Goal: Task Accomplishment & Management: Complete application form

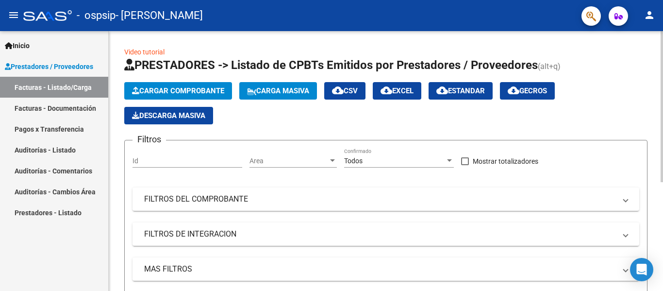
click at [201, 83] on button "Cargar Comprobante" at bounding box center [178, 90] width 108 height 17
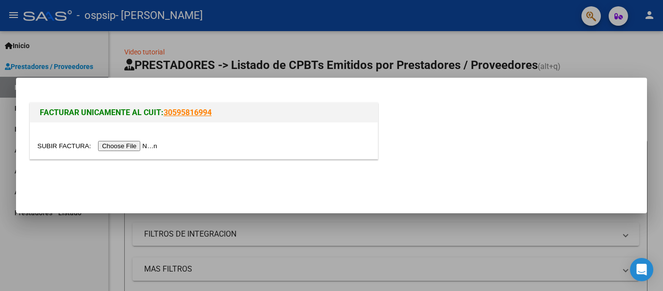
click at [129, 149] on input "file" at bounding box center [98, 146] width 123 height 10
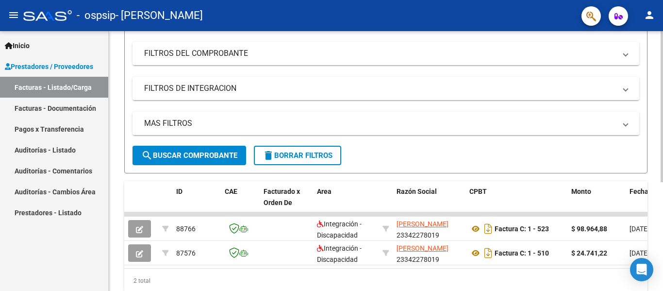
scroll to position [186, 0]
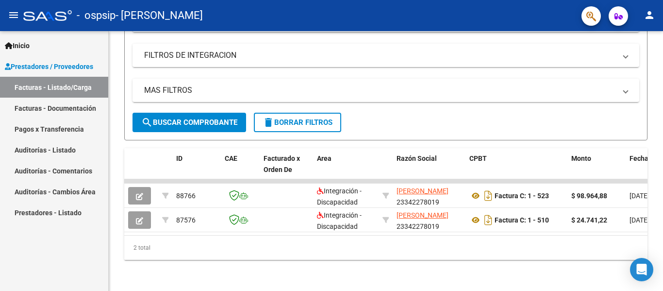
click at [66, 87] on link "Facturas - Listado/Carga" at bounding box center [54, 87] width 108 height 21
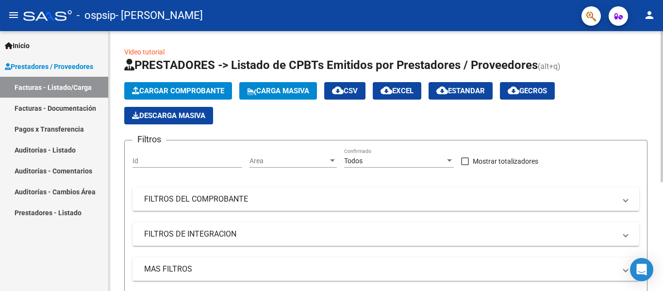
click at [186, 93] on span "Cargar Comprobante" at bounding box center [178, 90] width 92 height 9
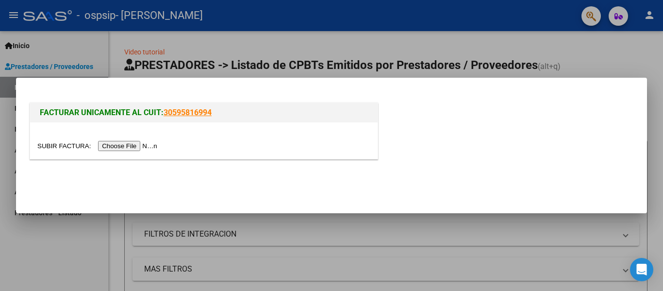
click at [147, 143] on input "file" at bounding box center [98, 146] width 123 height 10
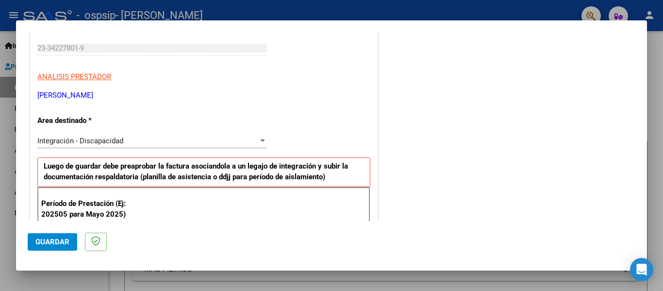
scroll to position [194, 0]
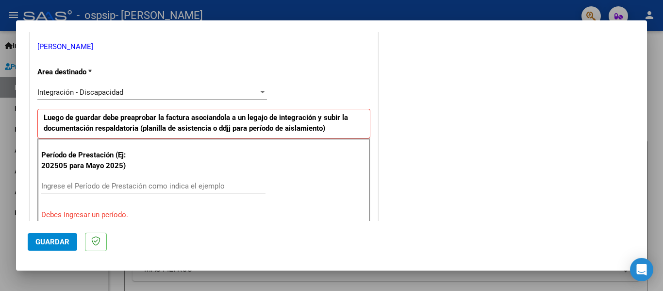
click at [215, 93] on div "Integración - Discapacidad" at bounding box center [147, 92] width 221 height 9
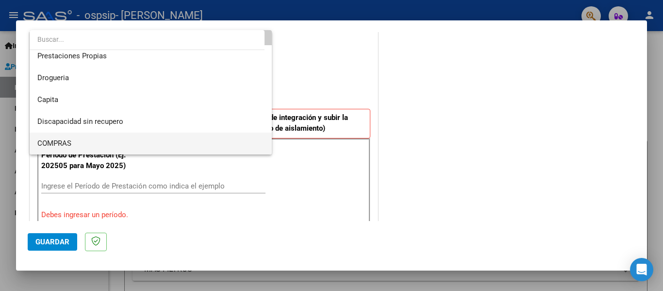
scroll to position [46, 0]
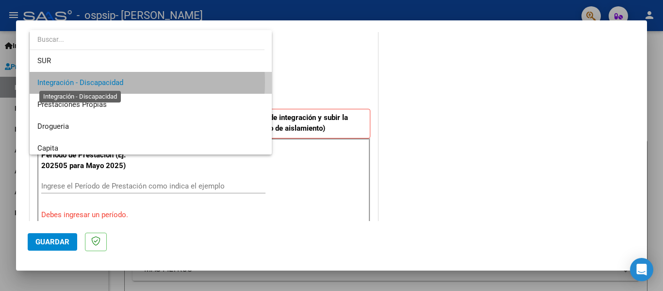
click at [102, 82] on span "Integración - Discapacidad" at bounding box center [80, 82] width 86 height 9
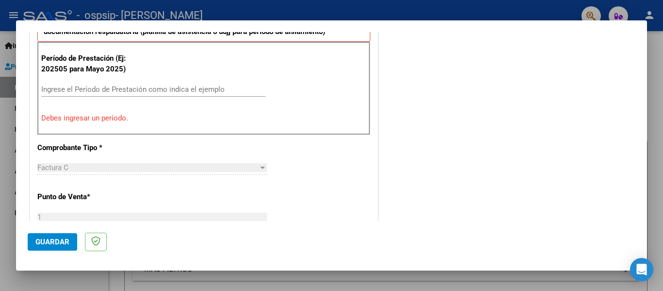
scroll to position [291, 0]
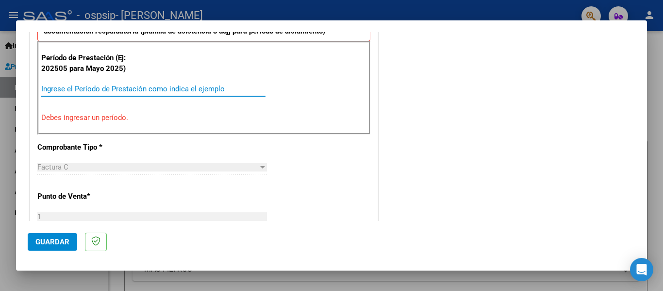
click at [156, 87] on input "Ingrese el Período de Prestación como indica el ejemplo" at bounding box center [153, 88] width 224 height 9
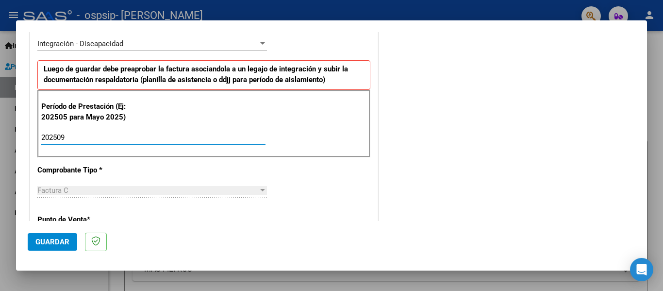
type input "202509"
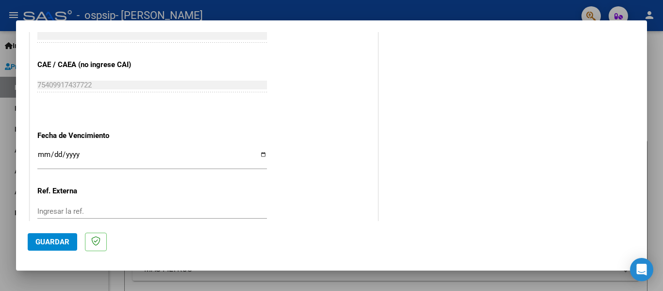
scroll to position [617, 0]
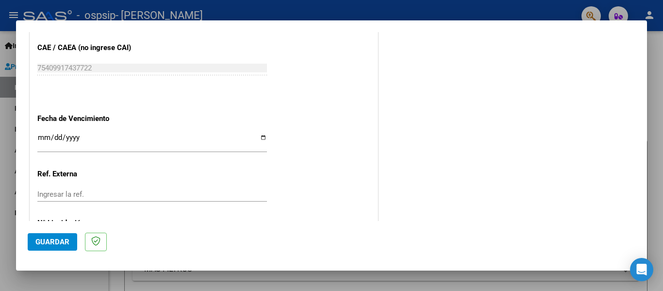
click at [44, 132] on div "Ingresar la fecha" at bounding box center [152, 142] width 230 height 21
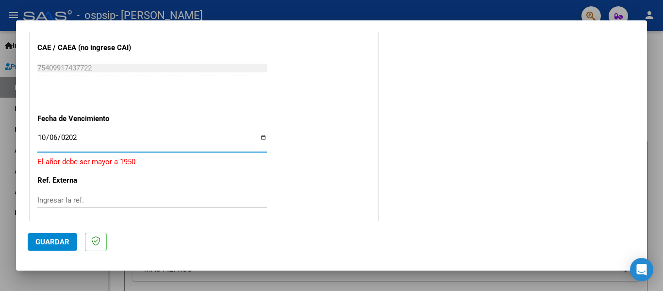
type input "[DATE]"
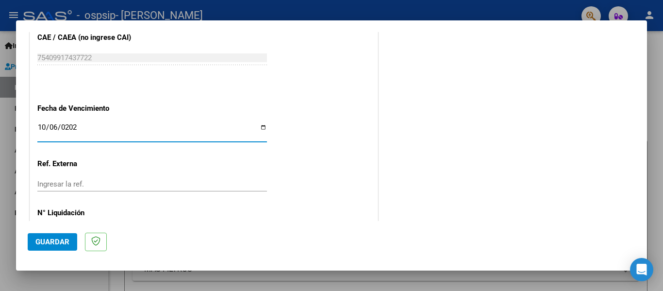
scroll to position [665, 0]
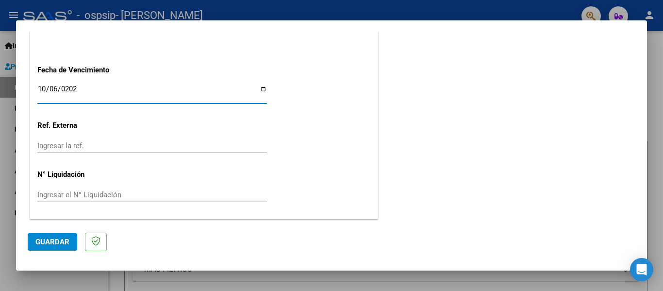
click at [55, 244] on span "Guardar" at bounding box center [52, 241] width 34 height 9
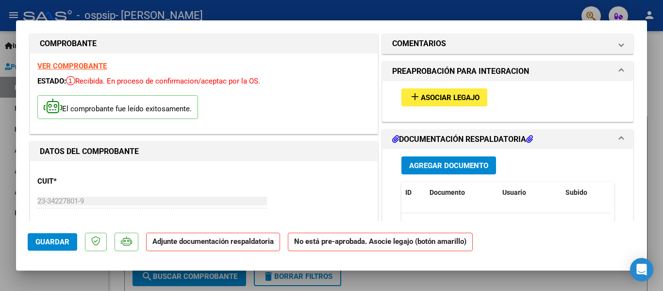
scroll to position [0, 0]
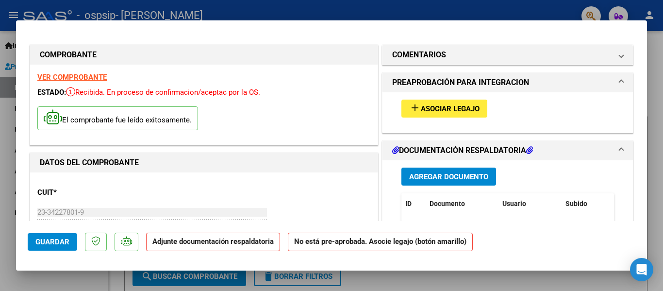
click at [463, 105] on span "Asociar Legajo" at bounding box center [450, 108] width 59 height 9
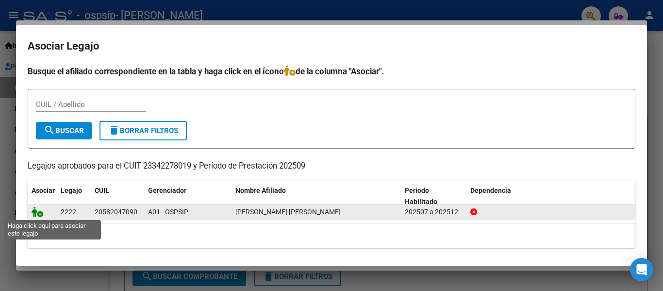
click at [37, 215] on icon at bounding box center [38, 211] width 12 height 11
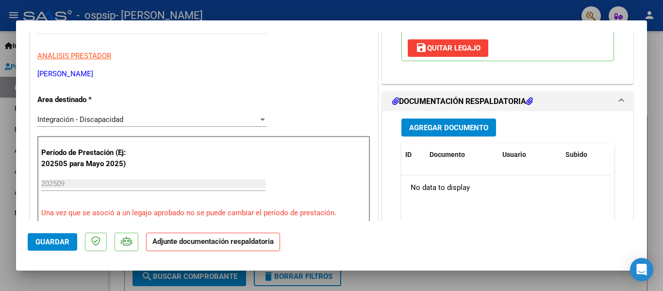
scroll to position [194, 0]
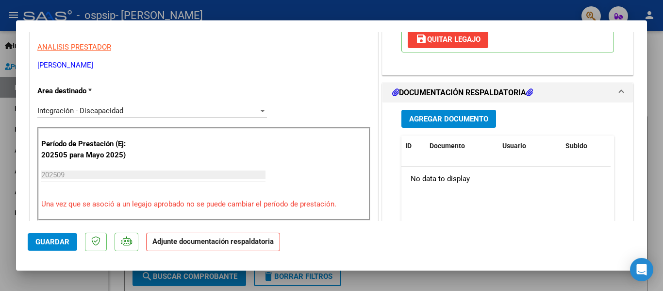
click at [461, 116] on span "Agregar Documento" at bounding box center [448, 119] width 79 height 9
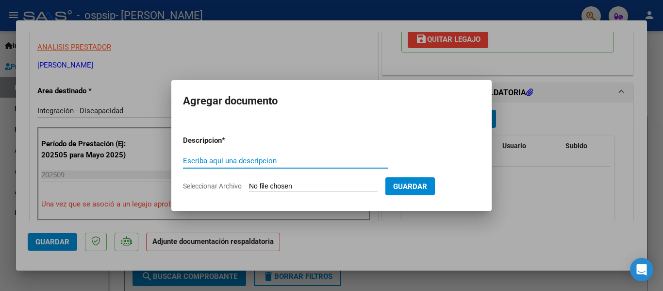
click at [253, 157] on input "Escriba aquí una descripcion" at bounding box center [285, 160] width 205 height 9
type input "Planilla de asistencia 092025"
click at [269, 183] on input "Seleccionar Archivo" at bounding box center [313, 186] width 129 height 9
type input "C:\fakepath\Planilla de asistencia [PERSON_NAME] 092025.pdf"
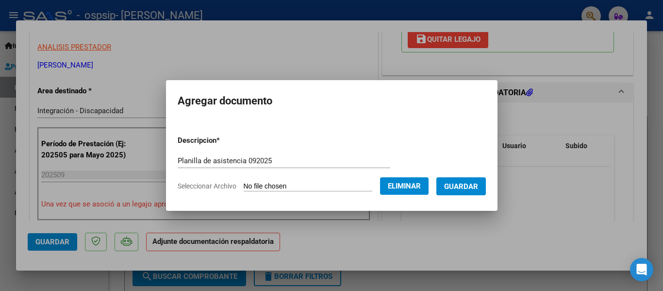
click at [468, 186] on span "Guardar" at bounding box center [461, 186] width 34 height 9
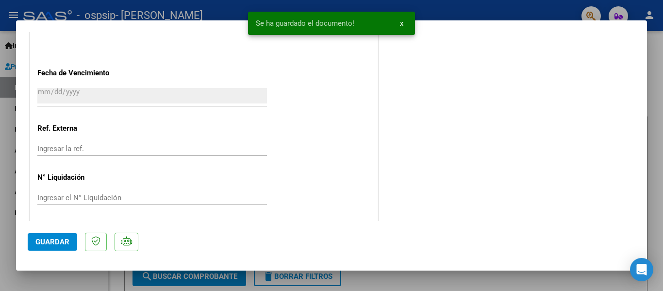
scroll to position [680, 0]
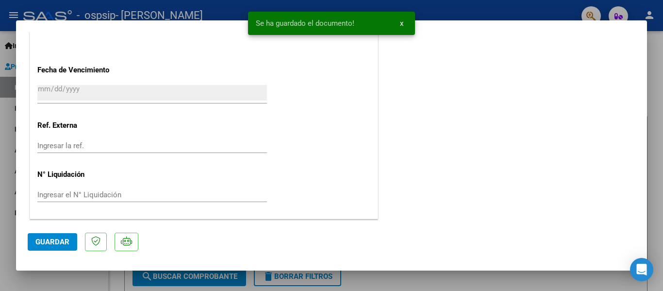
click at [57, 242] on span "Guardar" at bounding box center [52, 241] width 34 height 9
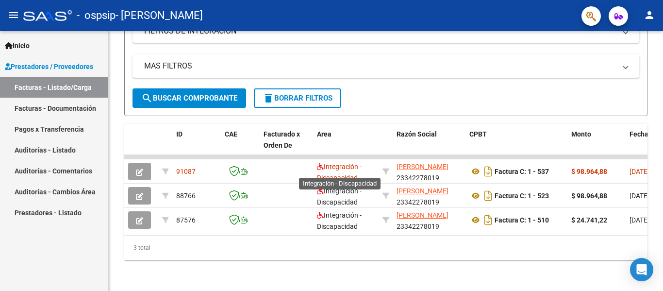
scroll to position [1, 0]
